Goal: Information Seeking & Learning: Learn about a topic

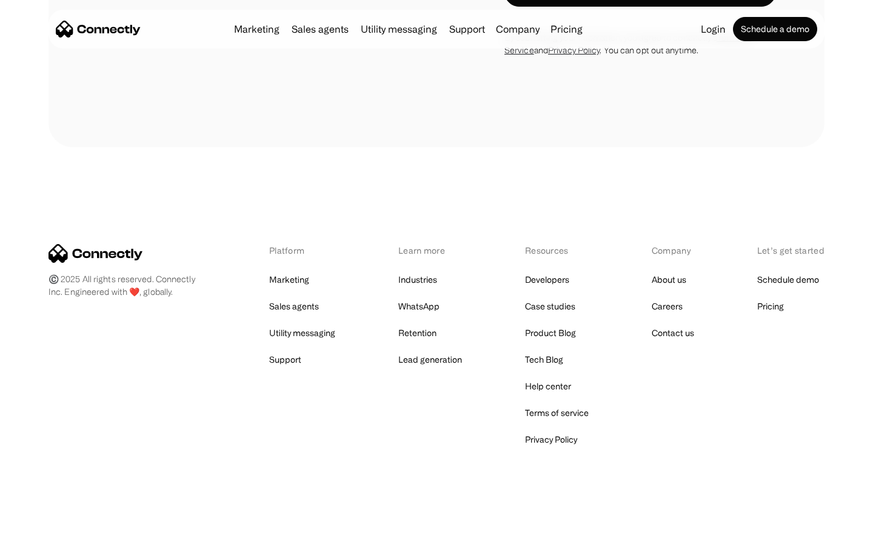
scroll to position [2049, 0]
